Goal: Navigation & Orientation: Understand site structure

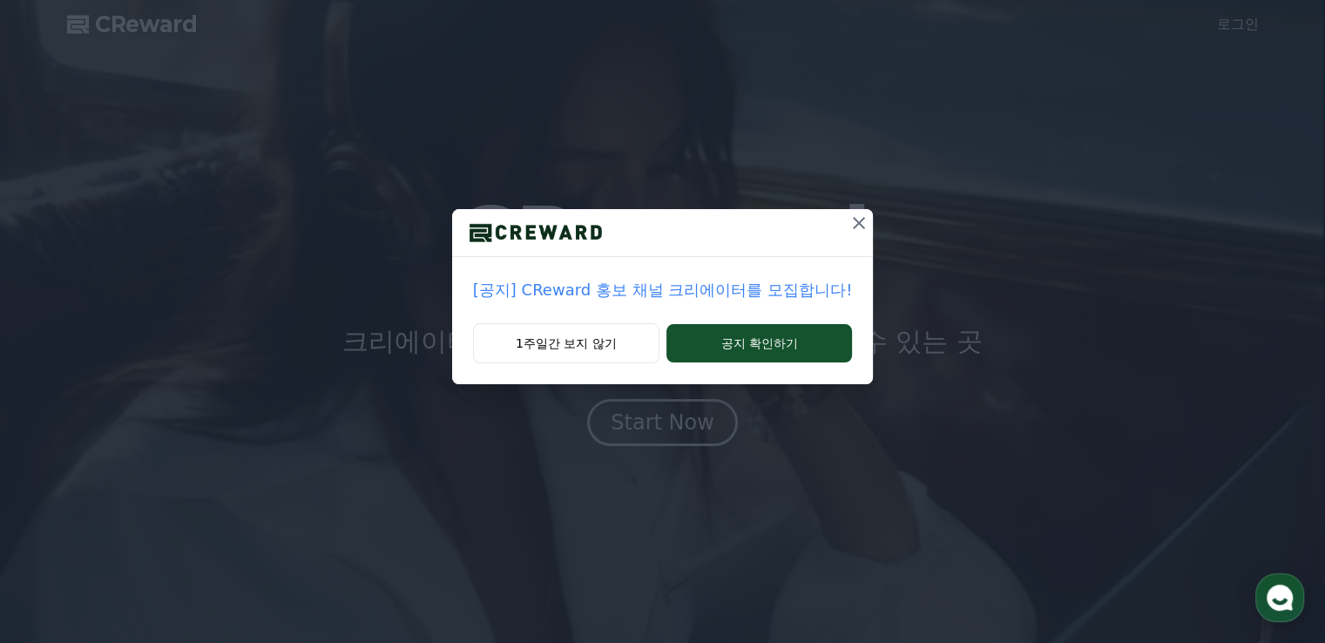
click at [857, 226] on icon at bounding box center [859, 223] width 12 height 12
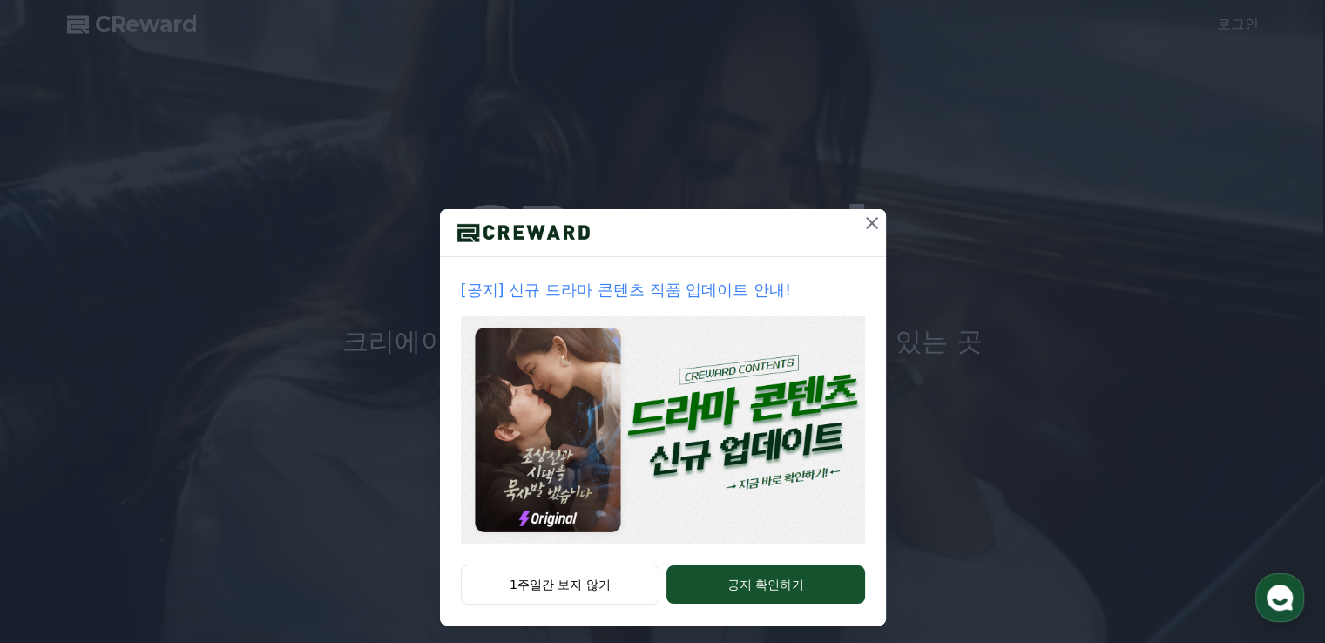
click at [867, 224] on icon at bounding box center [872, 223] width 12 height 12
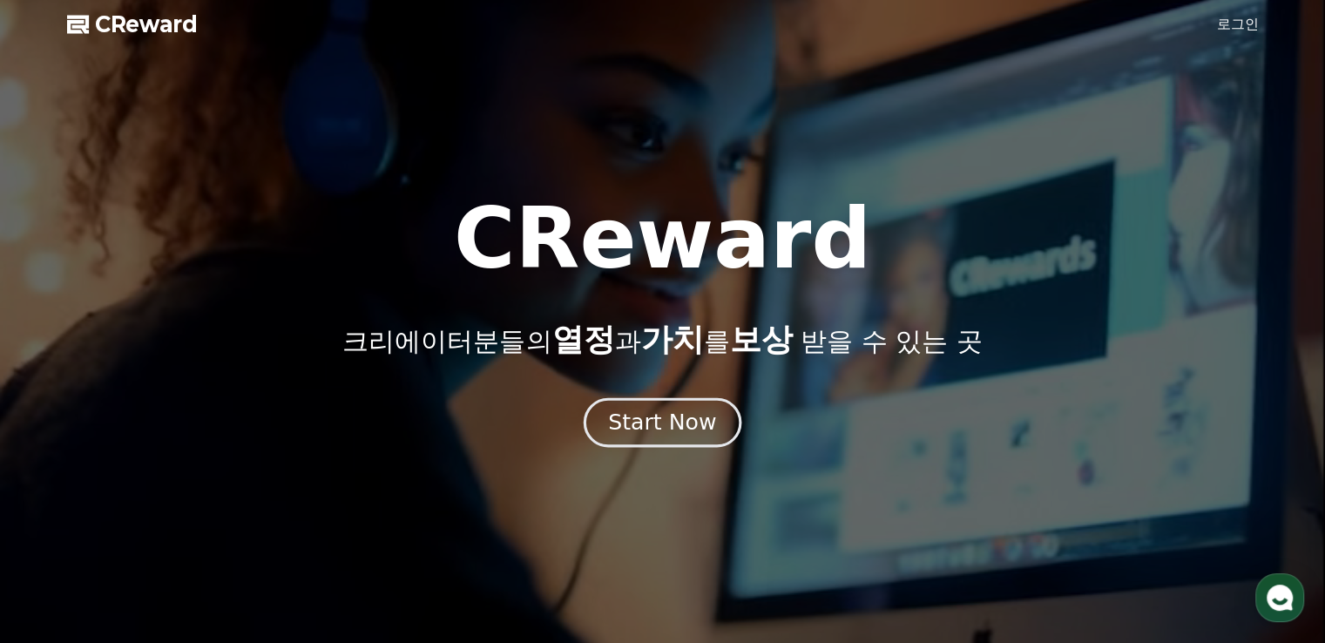
click at [667, 437] on button "Start Now" at bounding box center [663, 423] width 158 height 50
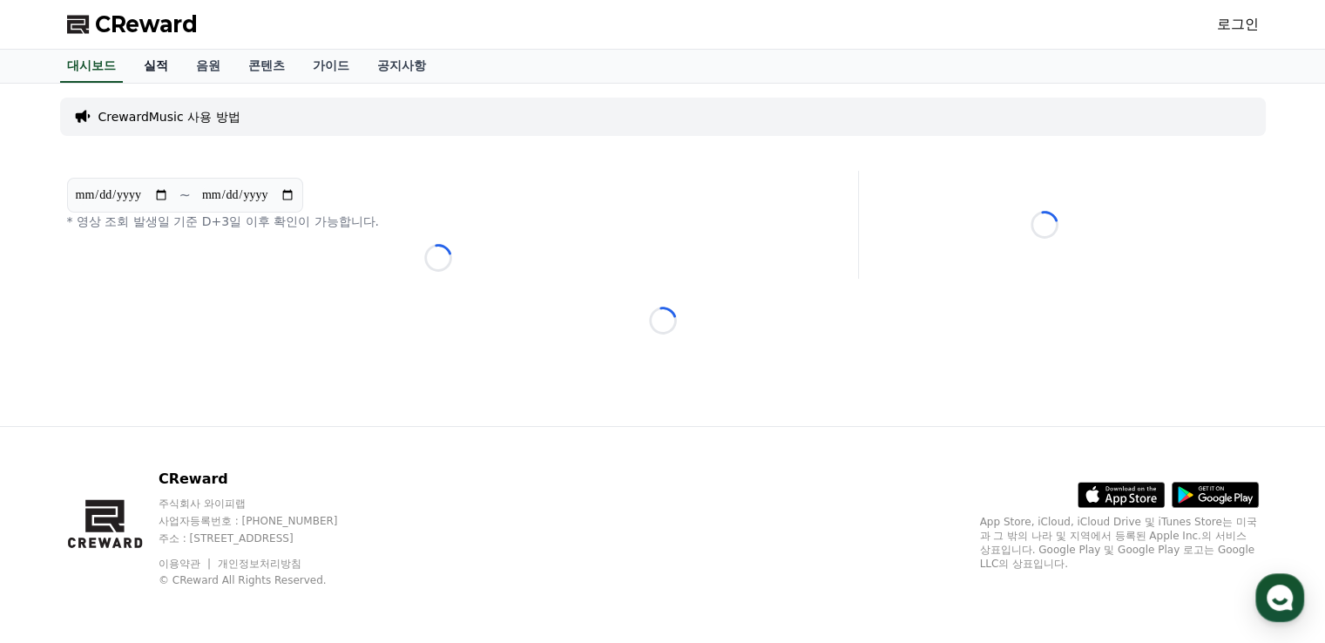
click at [160, 66] on link "실적" at bounding box center [156, 66] width 52 height 33
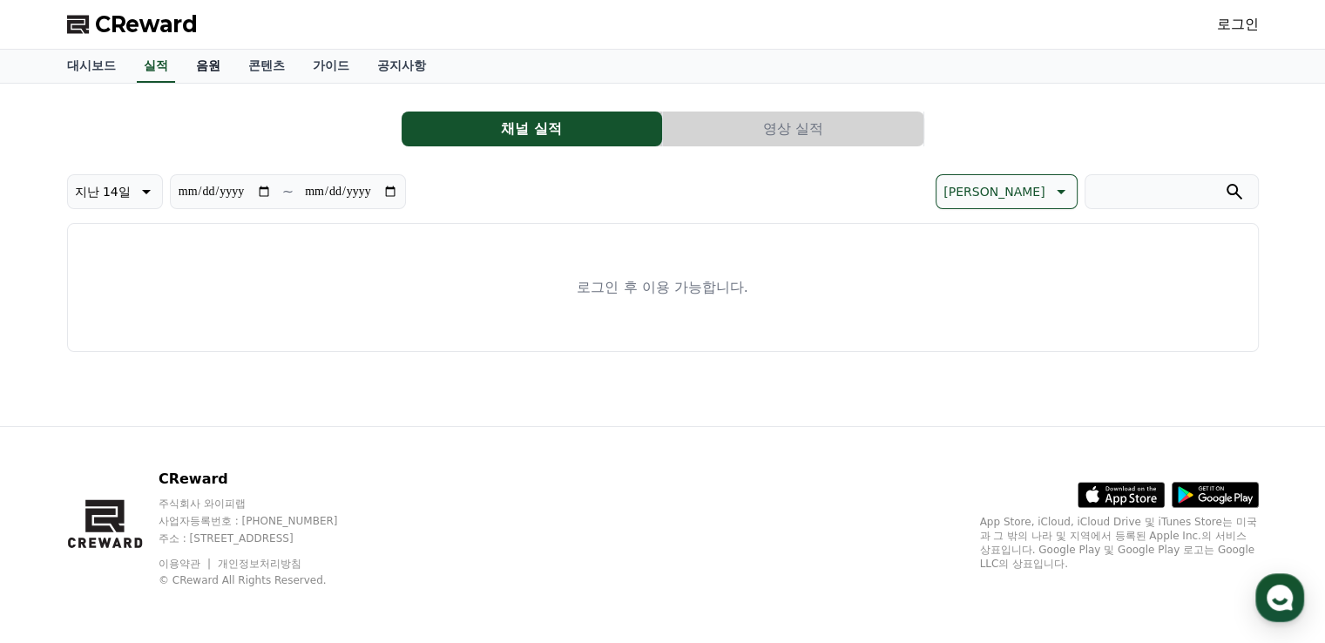
click at [192, 63] on link "음원" at bounding box center [208, 66] width 52 height 33
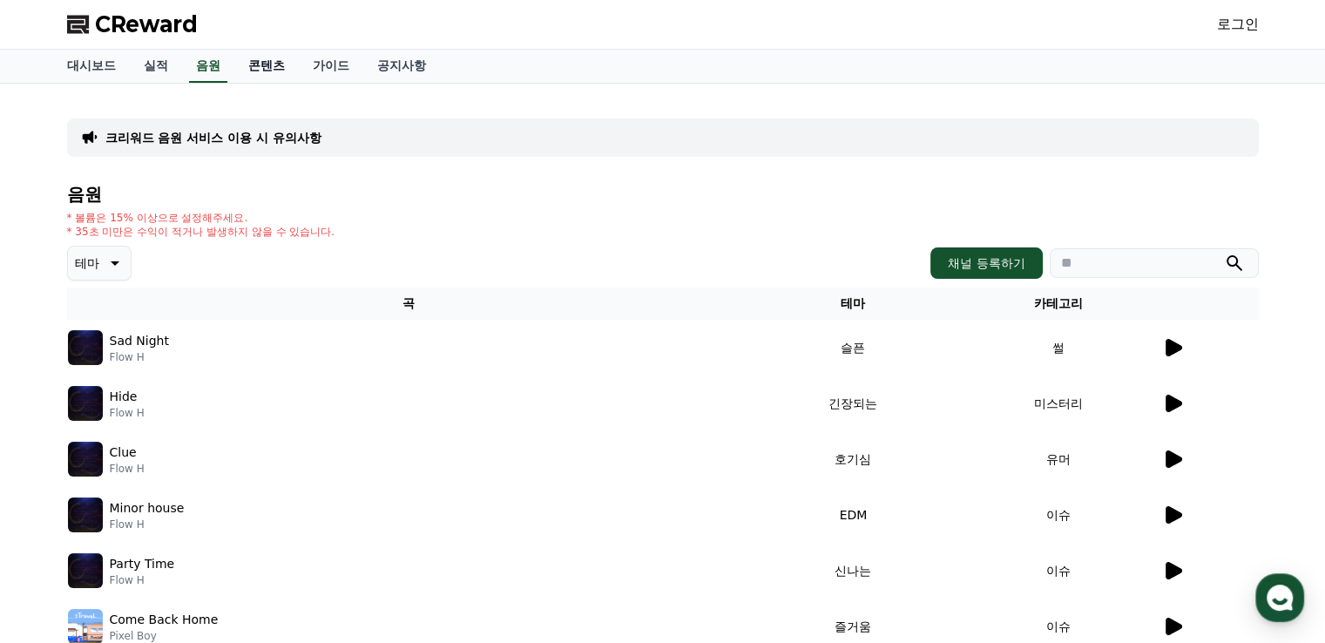
click at [237, 61] on link "콘텐츠" at bounding box center [266, 66] width 64 height 33
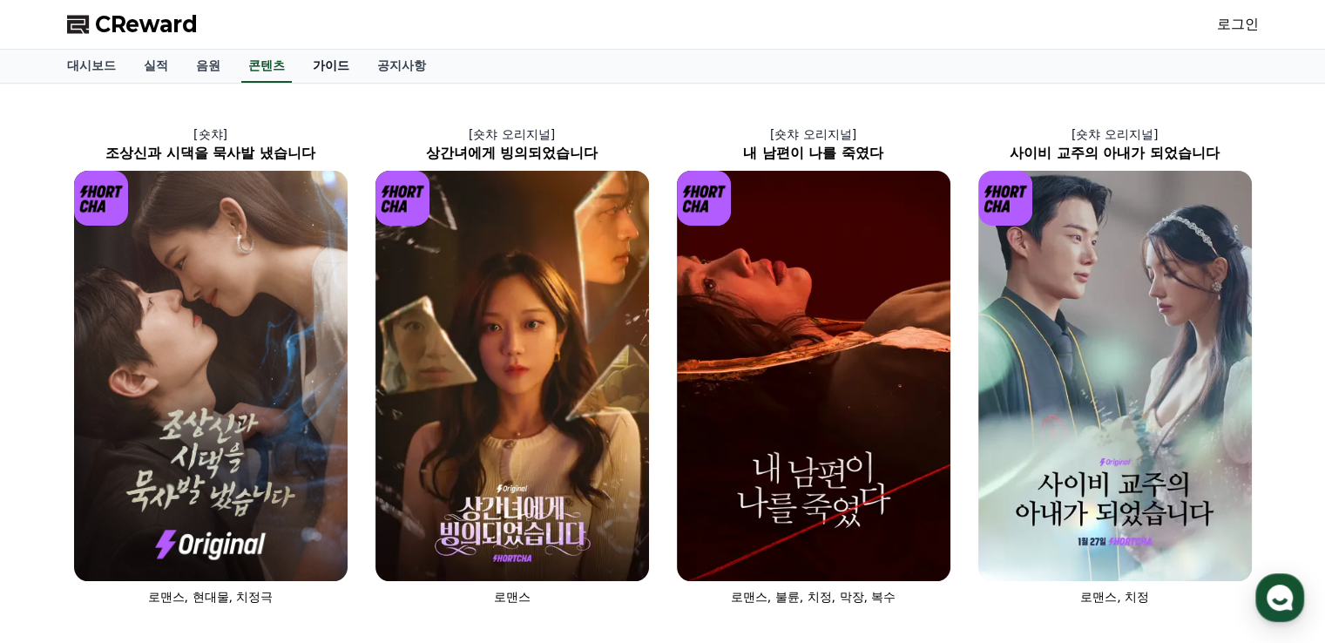
click at [332, 68] on link "가이드" at bounding box center [331, 66] width 64 height 33
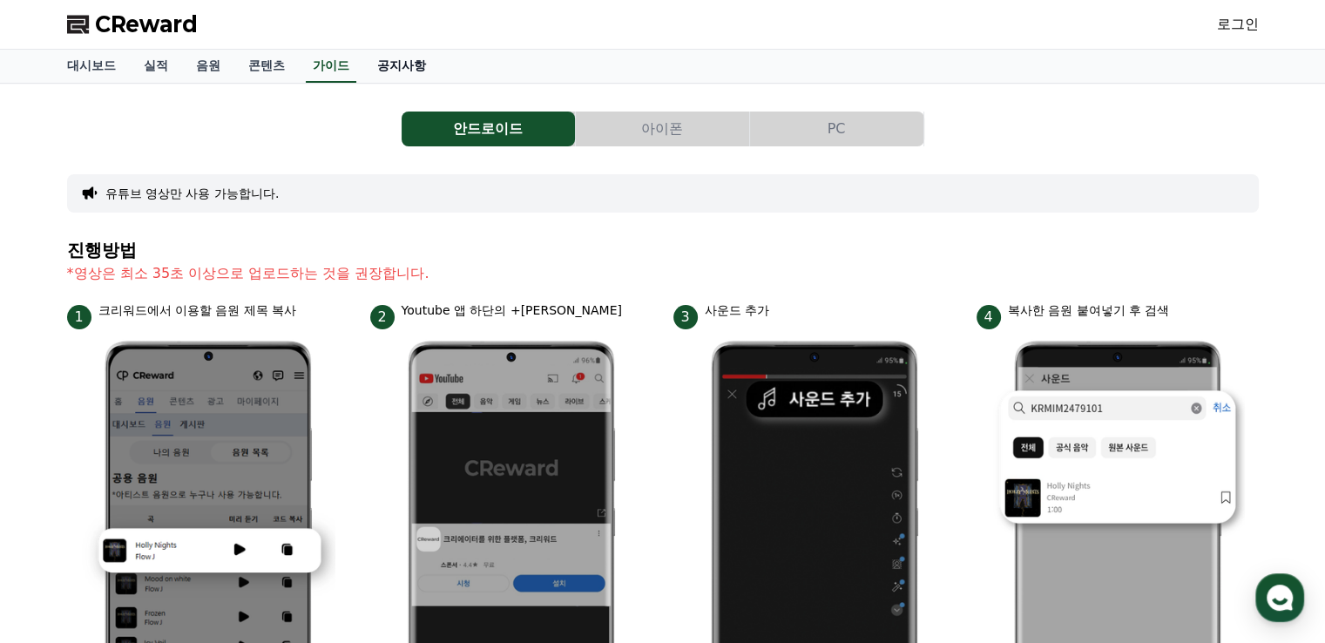
click at [390, 69] on link "공지사항" at bounding box center [401, 66] width 77 height 33
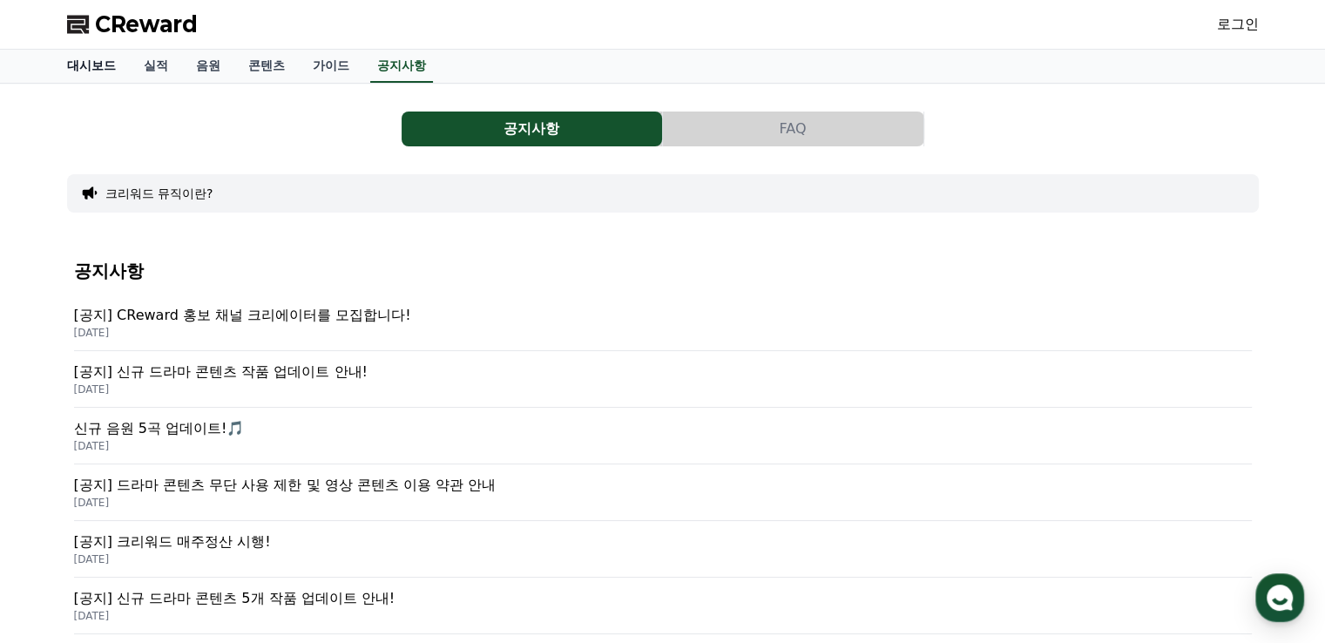
click at [76, 73] on link "대시보드" at bounding box center [91, 66] width 77 height 33
